Goal: Book appointment/travel/reservation

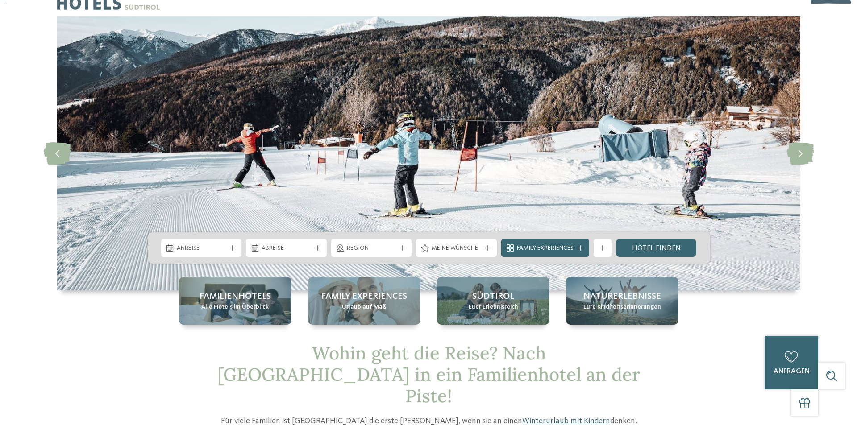
scroll to position [45, 0]
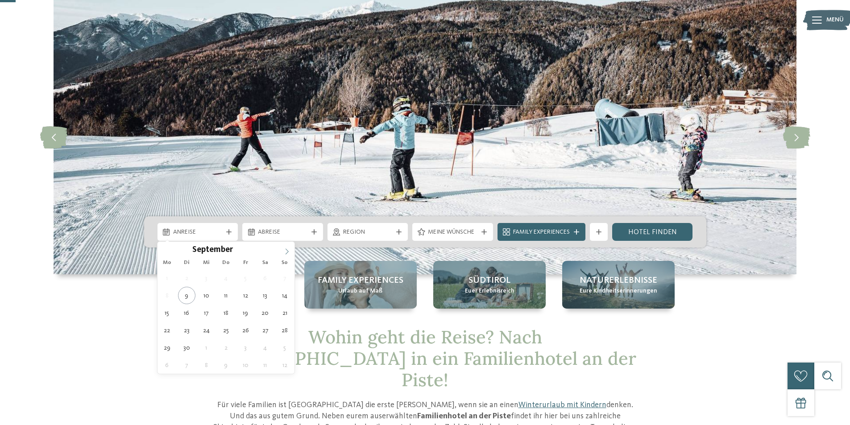
click at [287, 250] on icon at bounding box center [287, 252] width 6 height 6
type input "****"
click at [287, 250] on icon at bounding box center [287, 252] width 6 height 6
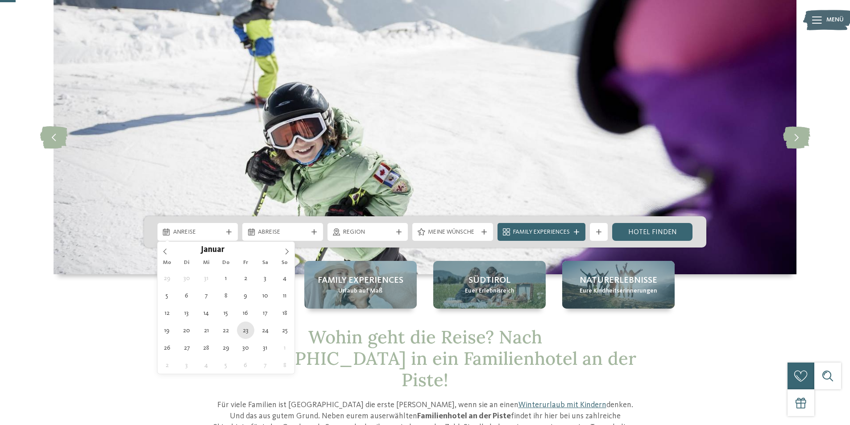
type div "[DATE]"
type input "****"
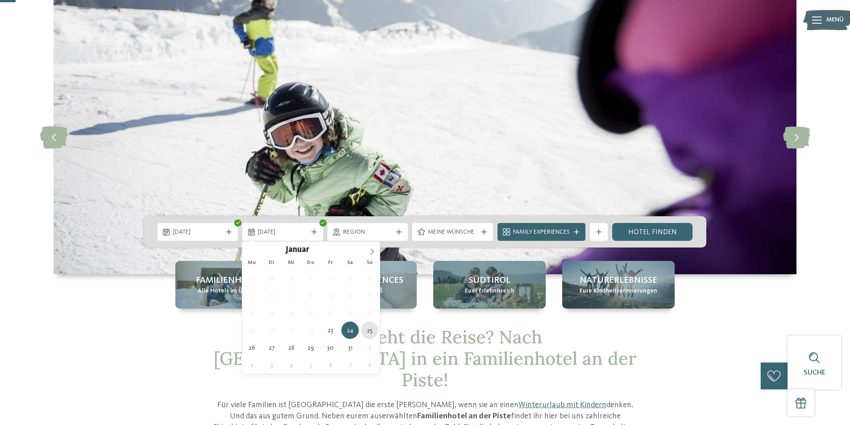
type div "[DATE]"
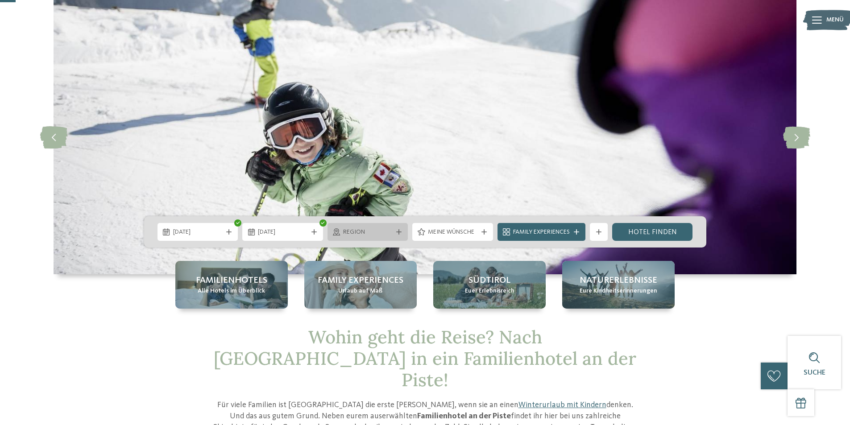
click at [396, 233] on icon at bounding box center [398, 231] width 5 height 5
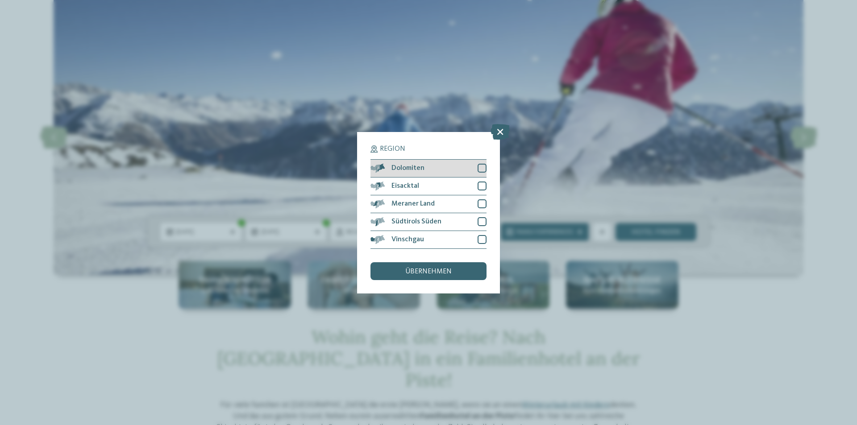
click at [484, 168] on div at bounding box center [482, 168] width 9 height 9
click at [483, 188] on div at bounding box center [482, 186] width 9 height 9
click at [481, 204] on div at bounding box center [482, 203] width 9 height 9
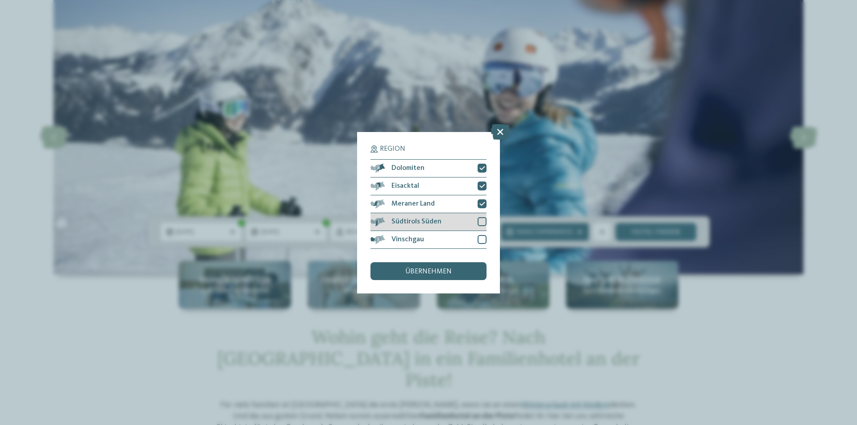
click at [481, 220] on div at bounding box center [482, 221] width 9 height 9
click at [481, 239] on div at bounding box center [482, 239] width 9 height 9
click at [418, 274] on span "übernehmen" at bounding box center [428, 271] width 46 height 7
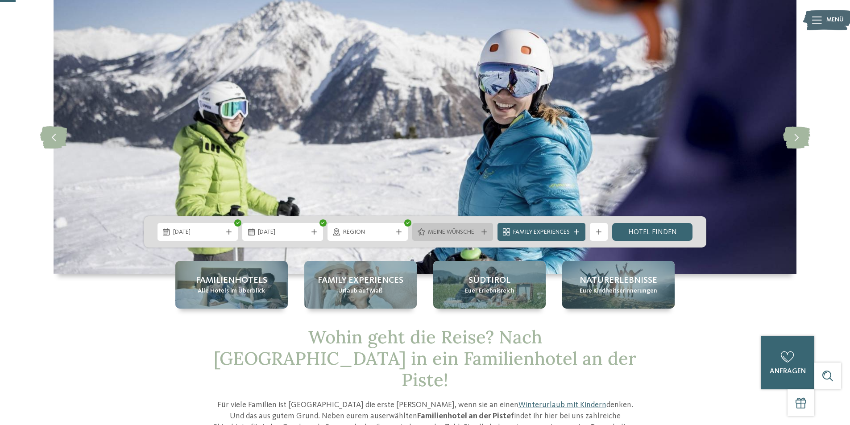
click at [483, 230] on icon at bounding box center [484, 231] width 5 height 5
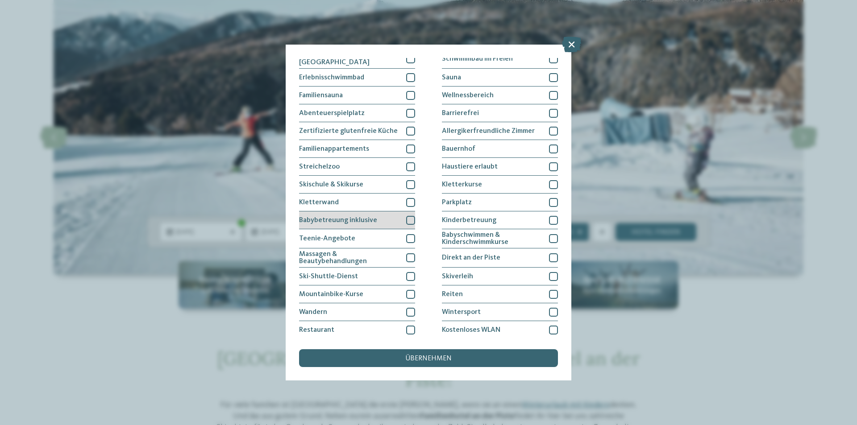
scroll to position [42, 0]
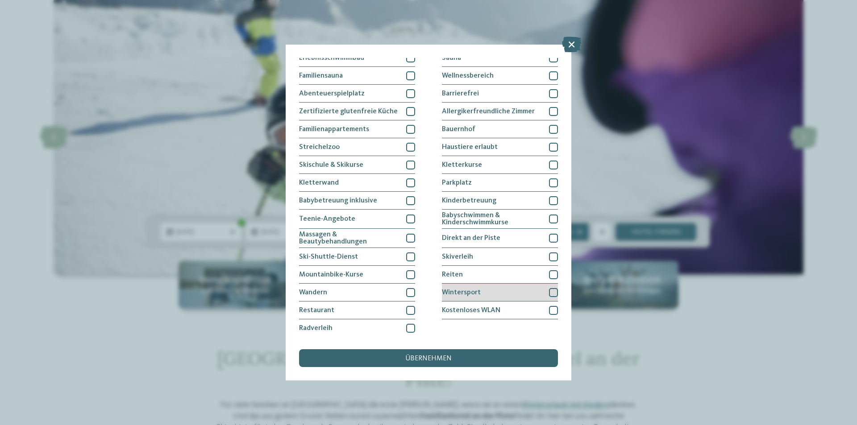
click at [549, 291] on div at bounding box center [553, 292] width 9 height 9
click at [549, 236] on div at bounding box center [553, 238] width 9 height 9
click at [551, 291] on icon at bounding box center [554, 292] width 6 height 5
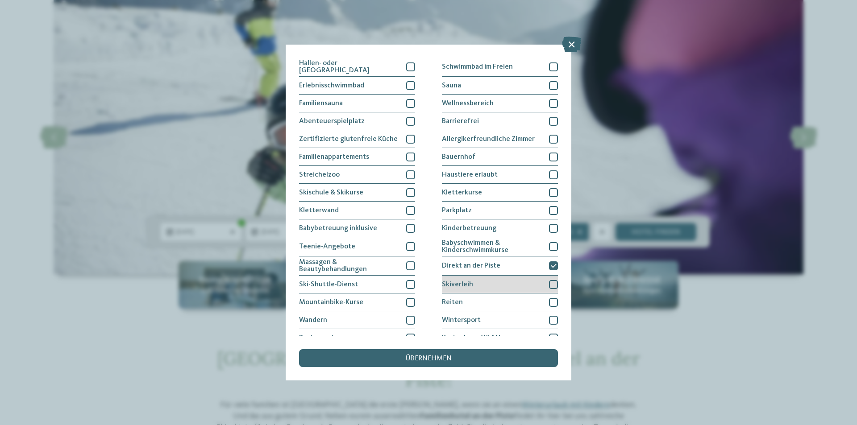
scroll to position [0, 0]
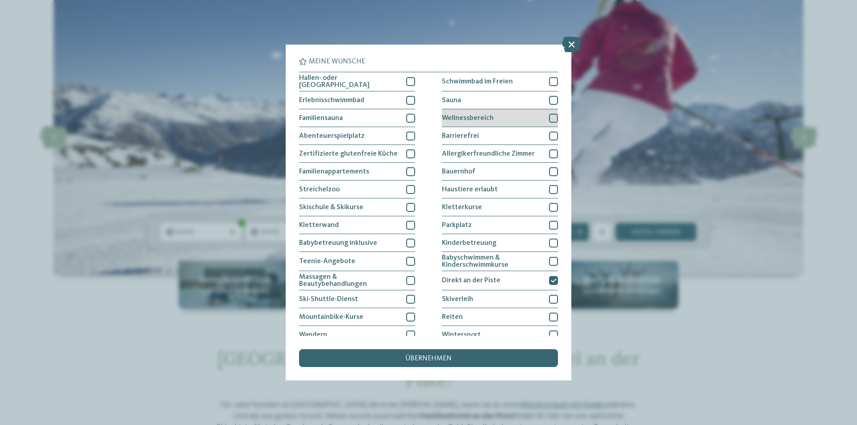
click at [550, 118] on div at bounding box center [553, 118] width 9 height 9
click at [550, 100] on div at bounding box center [553, 100] width 9 height 9
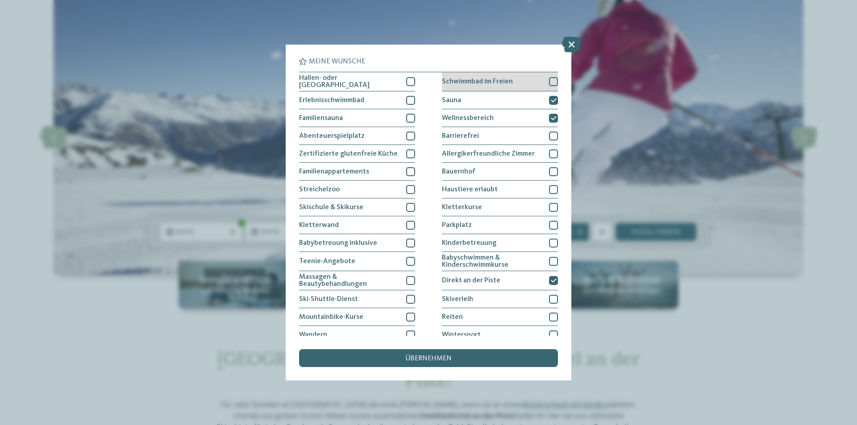
click at [549, 80] on div at bounding box center [553, 81] width 9 height 9
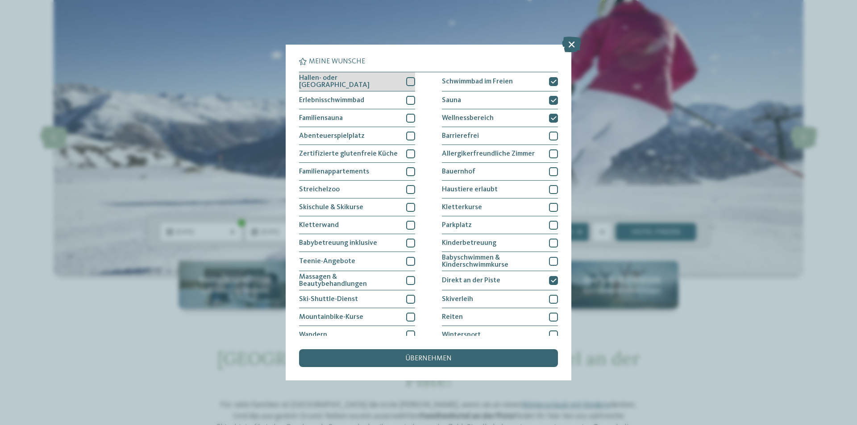
click at [408, 82] on div at bounding box center [410, 81] width 9 height 9
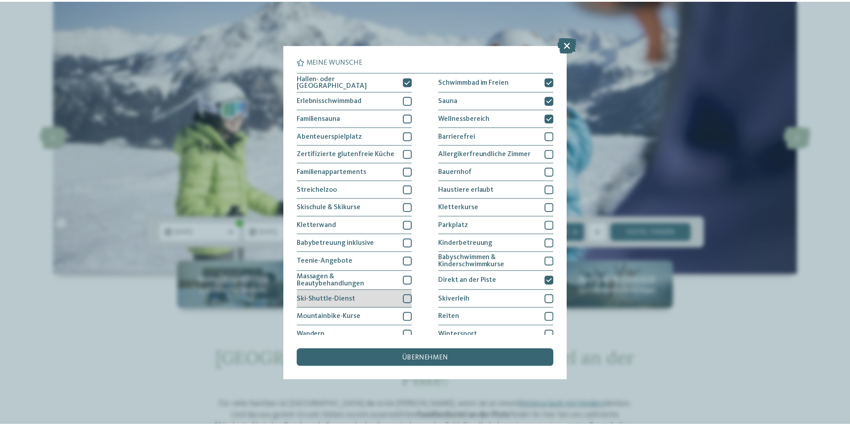
scroll to position [42, 0]
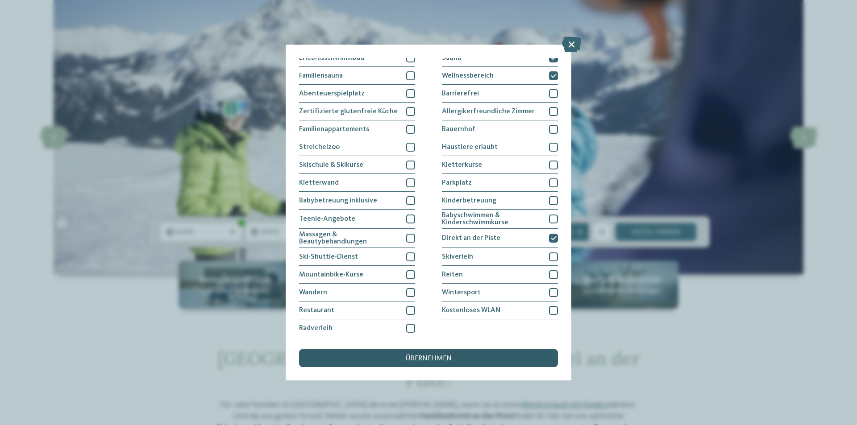
click at [432, 359] on span "übernehmen" at bounding box center [428, 358] width 46 height 7
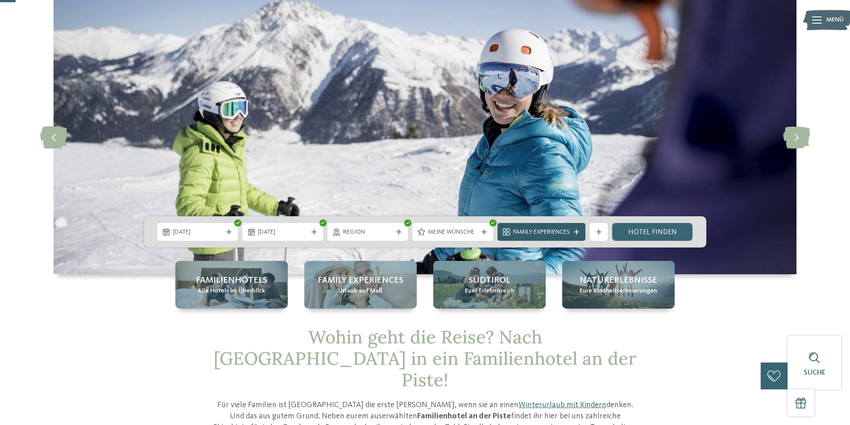
click at [579, 231] on icon at bounding box center [576, 231] width 5 height 5
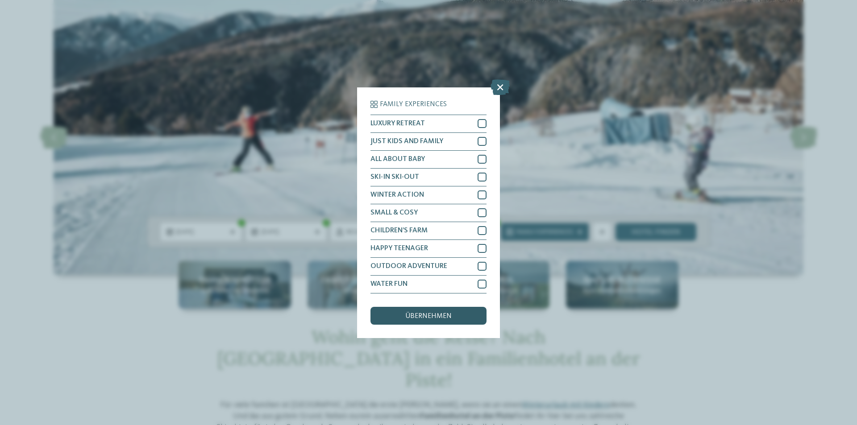
click at [445, 315] on span "übernehmen" at bounding box center [428, 316] width 46 height 7
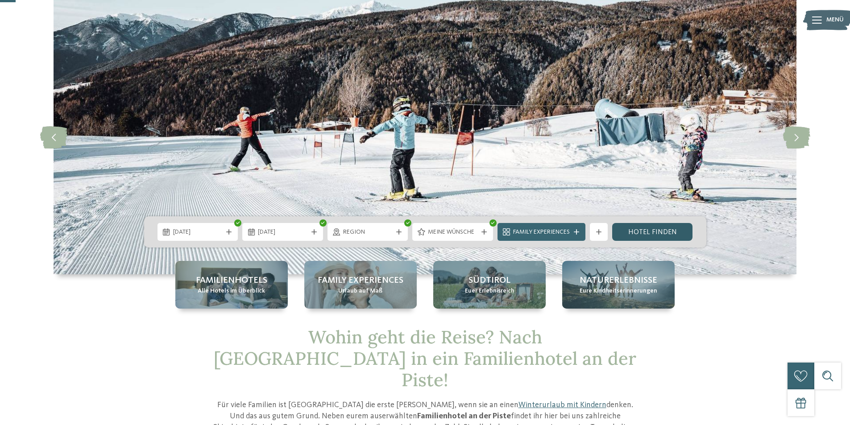
click at [641, 234] on link "Hotel finden" at bounding box center [652, 232] width 81 height 18
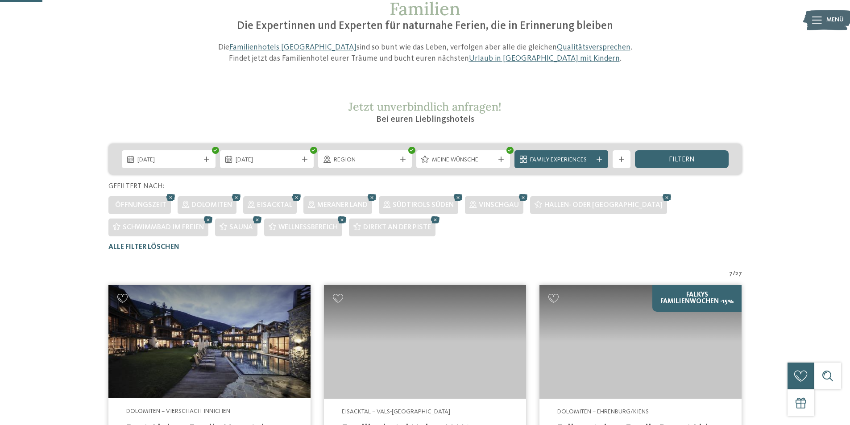
scroll to position [45, 0]
